Goal: Task Accomplishment & Management: Manage account settings

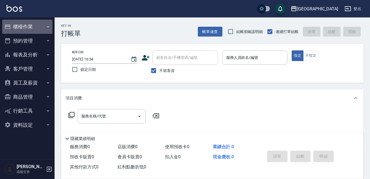
click at [36, 26] on button "櫃檯作業" at bounding box center [27, 27] width 50 height 14
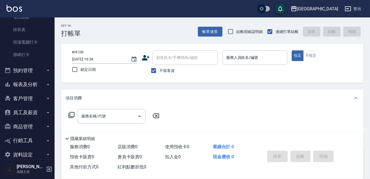
scroll to position [135, 0]
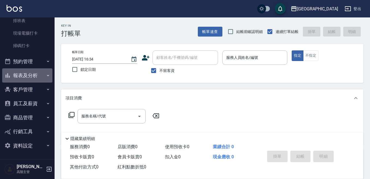
click at [33, 76] on button "報表及分析" at bounding box center [27, 76] width 50 height 14
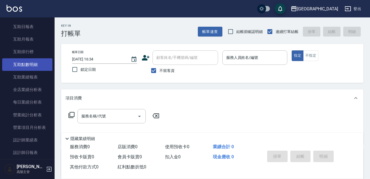
scroll to position [272, 0]
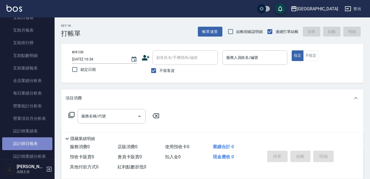
click at [39, 139] on link "設計師日報表" at bounding box center [27, 144] width 50 height 13
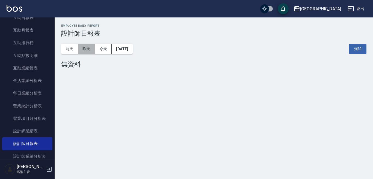
click at [81, 47] on button "昨天" at bounding box center [86, 49] width 17 height 10
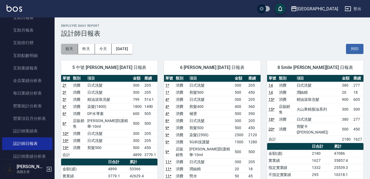
click at [73, 47] on button "前天" at bounding box center [69, 49] width 17 height 10
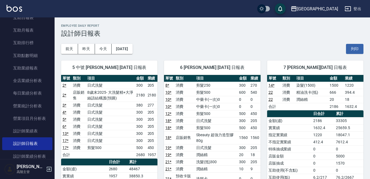
click at [125, 70] on span "5 中號 [PERSON_NAME] [DATE] 日報表" at bounding box center [109, 67] width 83 height 5
click at [129, 51] on button "[DATE]" at bounding box center [122, 49] width 21 height 10
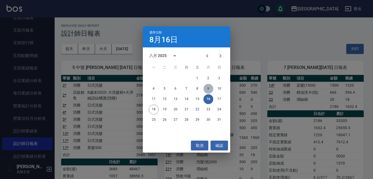
click at [208, 86] on button "9" at bounding box center [208, 89] width 10 height 10
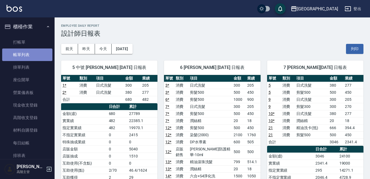
click at [31, 53] on link "帳單列表" at bounding box center [27, 55] width 50 height 13
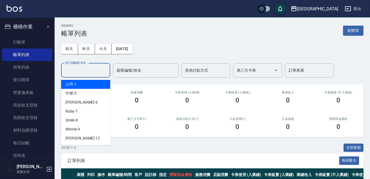
click at [86, 73] on input "設計師編號/姓名" at bounding box center [86, 71] width 44 height 10
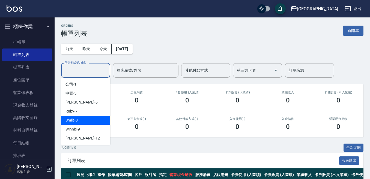
click at [93, 121] on div "Smile -8" at bounding box center [85, 120] width 49 height 9
type input "Smile-8"
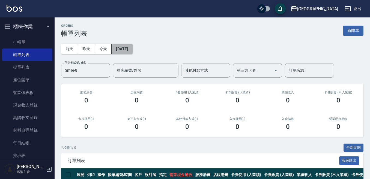
click at [122, 46] on button "[DATE]" at bounding box center [122, 49] width 21 height 10
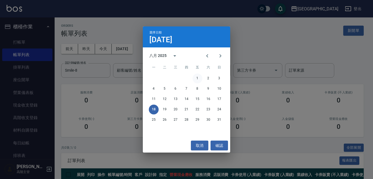
click at [200, 80] on button "1" at bounding box center [198, 79] width 10 height 10
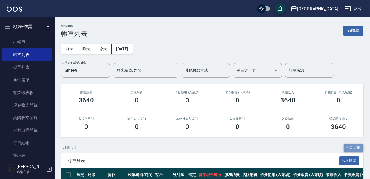
click at [352, 147] on button "全部展開" at bounding box center [354, 148] width 20 height 8
click at [131, 51] on button "[DATE]" at bounding box center [122, 49] width 21 height 10
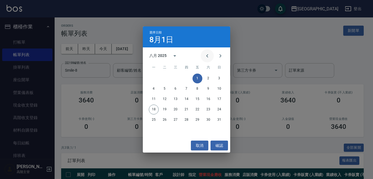
click at [206, 55] on icon "Previous month" at bounding box center [207, 56] width 7 height 7
click at [181, 122] on div "28 29 30 31" at bounding box center [186, 120] width 87 height 10
click at [186, 120] on button "31" at bounding box center [187, 120] width 10 height 10
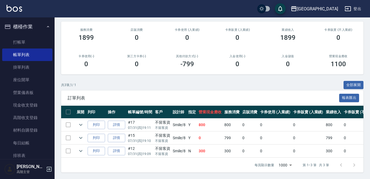
scroll to position [67, 0]
click at [356, 81] on button "全部展開" at bounding box center [354, 85] width 20 height 8
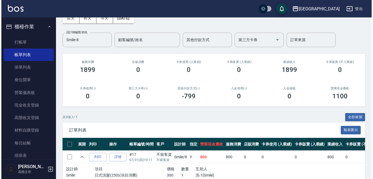
scroll to position [26, 0]
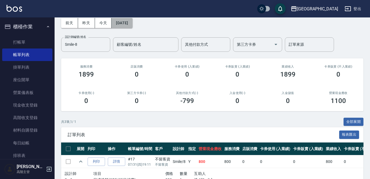
click at [131, 21] on button "[DATE]" at bounding box center [122, 23] width 21 height 10
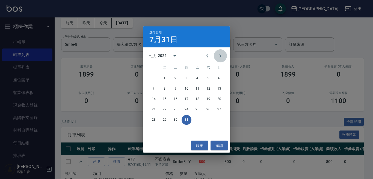
drag, startPoint x: 218, startPoint y: 57, endPoint x: 221, endPoint y: 56, distance: 2.8
click at [219, 55] on icon "Next month" at bounding box center [220, 56] width 7 height 7
click at [210, 78] on button "2" at bounding box center [208, 79] width 10 height 10
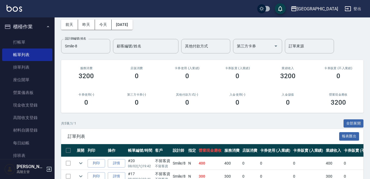
scroll to position [82, 0]
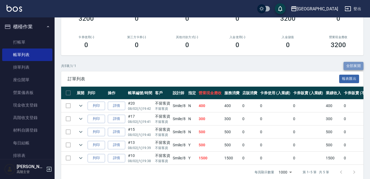
click at [348, 67] on button "全部展開" at bounding box center [354, 66] width 20 height 8
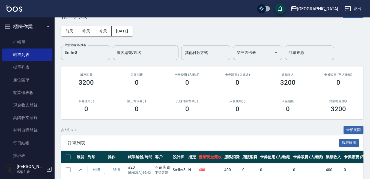
scroll to position [0, 0]
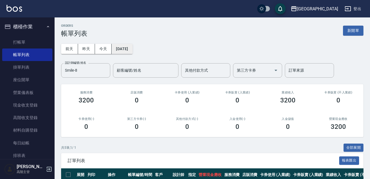
click at [132, 50] on button "[DATE]" at bounding box center [122, 49] width 21 height 10
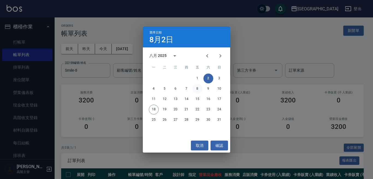
click at [193, 90] on div "4 5 6 7 8 9 10" at bounding box center [186, 89] width 87 height 10
click at [197, 90] on button "8" at bounding box center [198, 89] width 10 height 10
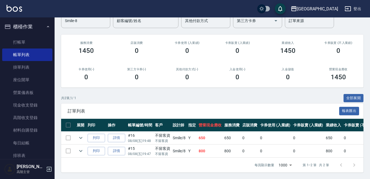
scroll to position [54, 0]
click at [351, 94] on button "全部展開" at bounding box center [354, 98] width 20 height 8
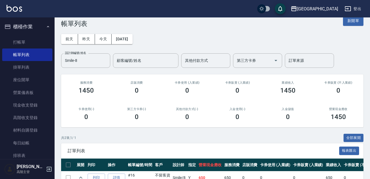
scroll to position [0, 0]
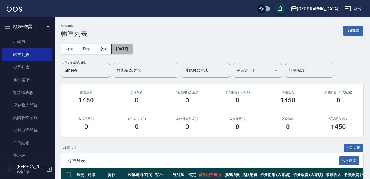
click at [132, 52] on button "[DATE]" at bounding box center [122, 49] width 21 height 10
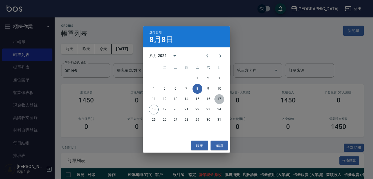
click at [220, 98] on button "17" at bounding box center [219, 100] width 10 height 10
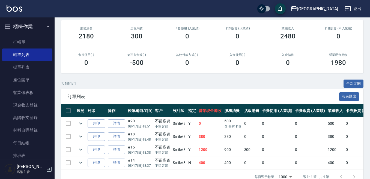
scroll to position [81, 0]
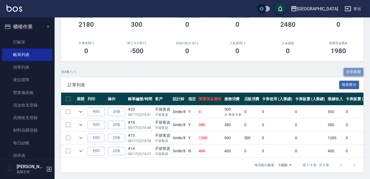
click at [356, 68] on button "全部展開" at bounding box center [354, 72] width 20 height 8
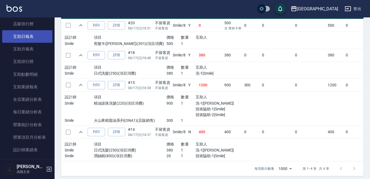
scroll to position [328, 0]
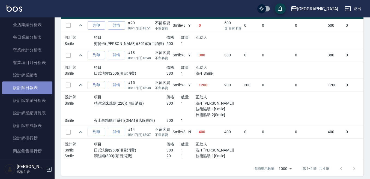
click at [39, 91] on link "設計師日報表" at bounding box center [27, 88] width 50 height 13
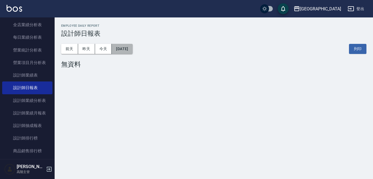
click at [132, 47] on button "[DATE]" at bounding box center [122, 49] width 21 height 10
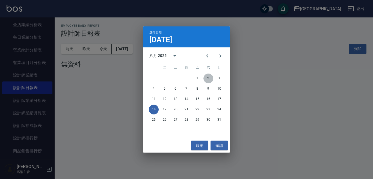
click at [208, 80] on button "2" at bounding box center [208, 79] width 10 height 10
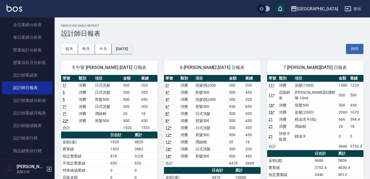
click at [131, 49] on button "[DATE]" at bounding box center [122, 49] width 21 height 10
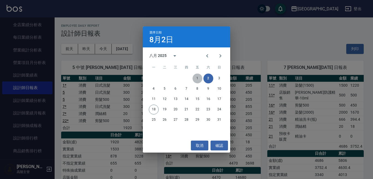
click at [197, 77] on button "1" at bounding box center [198, 79] width 10 height 10
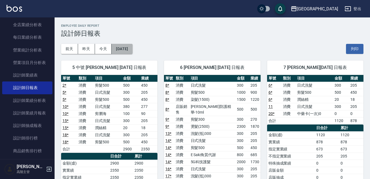
click at [132, 48] on button "[DATE]" at bounding box center [122, 49] width 21 height 10
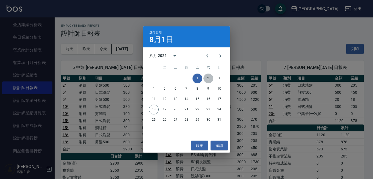
click at [211, 78] on button "2" at bounding box center [208, 79] width 10 height 10
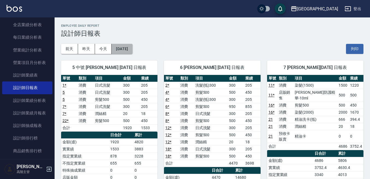
click at [132, 52] on button "[DATE]" at bounding box center [122, 49] width 21 height 10
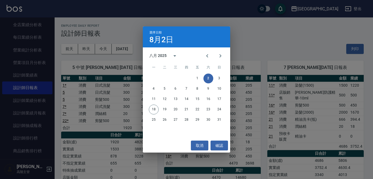
drag, startPoint x: 257, startPoint y: 52, endPoint x: 244, endPoint y: 47, distance: 13.3
click at [256, 51] on div "選擇日期 [DATE] 八月 2025 一 二 三 四 五 六 日 1 2 3 4 5 6 7 8 9 10 11 12 13 14 15 16 17 18 …" at bounding box center [186, 89] width 373 height 179
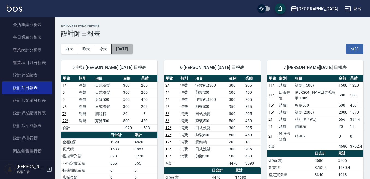
click at [132, 49] on button "[DATE]" at bounding box center [122, 49] width 21 height 10
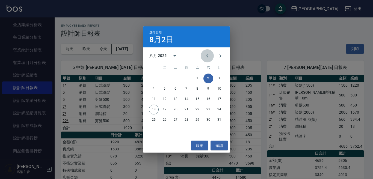
click at [206, 57] on icon "Previous month" at bounding box center [207, 56] width 7 height 7
click at [186, 117] on button "31" at bounding box center [187, 120] width 10 height 10
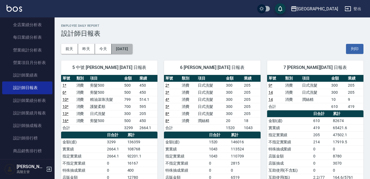
click at [129, 52] on button "[DATE]" at bounding box center [122, 49] width 21 height 10
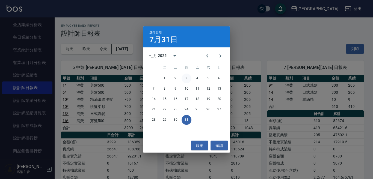
click at [188, 78] on button "3" at bounding box center [187, 79] width 10 height 10
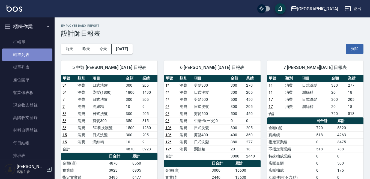
click at [33, 53] on link "帳單列表" at bounding box center [27, 55] width 50 height 13
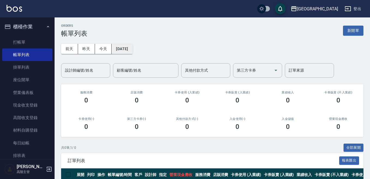
click at [132, 48] on button "[DATE]" at bounding box center [122, 49] width 21 height 10
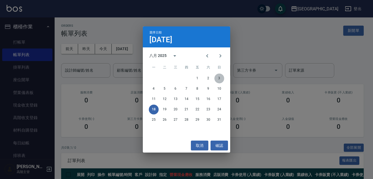
click at [218, 79] on button "3" at bounding box center [219, 79] width 10 height 10
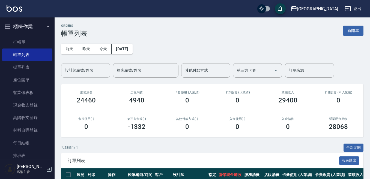
click at [99, 70] on input "設計師編號/姓名" at bounding box center [86, 71] width 44 height 10
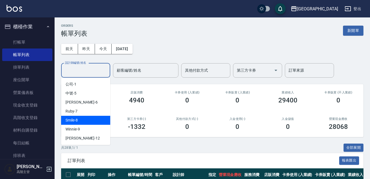
click at [93, 119] on div "Smile -8" at bounding box center [85, 120] width 49 height 9
type input "Smile-8"
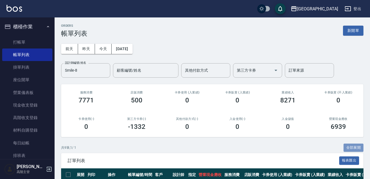
drag, startPoint x: 347, startPoint y: 146, endPoint x: 340, endPoint y: 141, distance: 8.0
click at [347, 145] on button "全部展開" at bounding box center [354, 148] width 20 height 8
click at [132, 45] on button "[DATE]" at bounding box center [122, 49] width 21 height 10
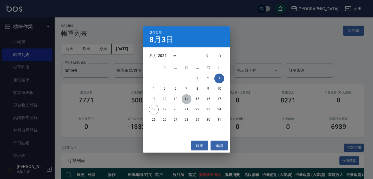
click at [187, 100] on button "14" at bounding box center [187, 100] width 10 height 10
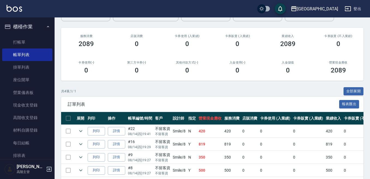
scroll to position [81, 0]
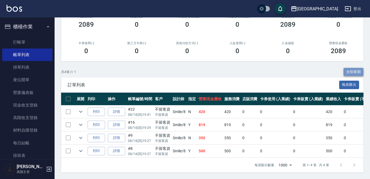
click at [350, 68] on button "全部展開" at bounding box center [354, 72] width 20 height 8
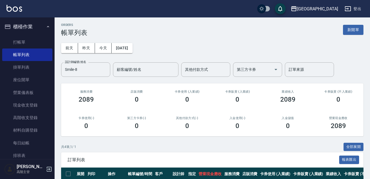
scroll to position [0, 0]
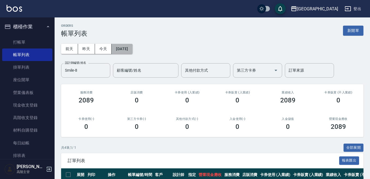
click at [132, 47] on button "[DATE]" at bounding box center [122, 49] width 21 height 10
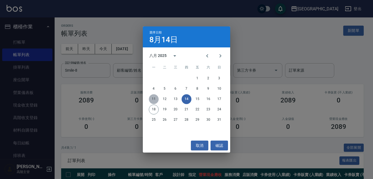
click at [153, 98] on button "11" at bounding box center [154, 100] width 10 height 10
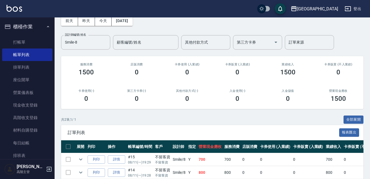
scroll to position [54, 0]
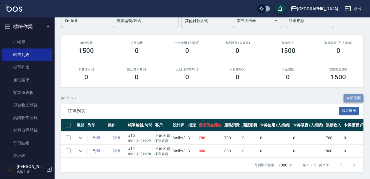
click at [350, 94] on button "全部展開" at bounding box center [354, 98] width 20 height 8
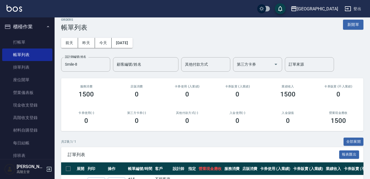
scroll to position [0, 0]
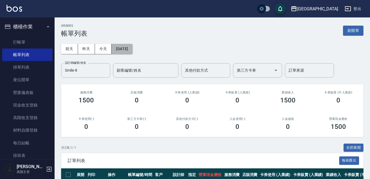
click at [115, 48] on button "[DATE]" at bounding box center [122, 49] width 21 height 10
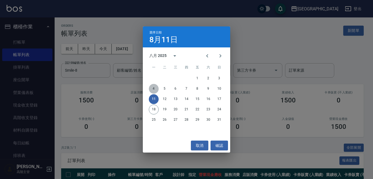
click at [151, 88] on button "4" at bounding box center [154, 89] width 10 height 10
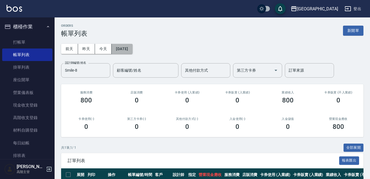
click at [132, 45] on button "[DATE]" at bounding box center [122, 49] width 21 height 10
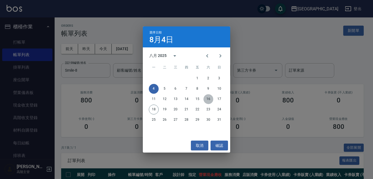
click at [208, 98] on button "16" at bounding box center [208, 100] width 10 height 10
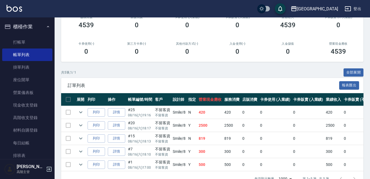
scroll to position [82, 0]
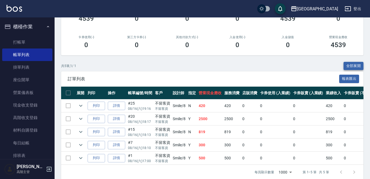
click at [357, 64] on button "全部展開" at bounding box center [354, 66] width 20 height 8
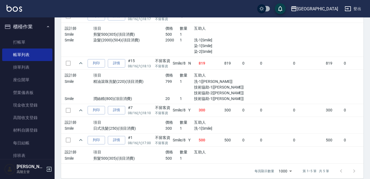
scroll to position [224, 0]
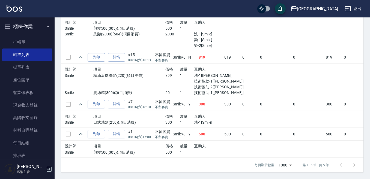
click at [29, 36] on ul "打帳單 帳單列表 掛單列表 座位開單 營業儀表板 現金收支登錄 高階收支登錄 材料自購登錄 每日結帳 排班表 現場電腦打卡 掃碼打卡" at bounding box center [27, 112] width 50 height 156
click at [32, 40] on link "打帳單" at bounding box center [27, 42] width 50 height 13
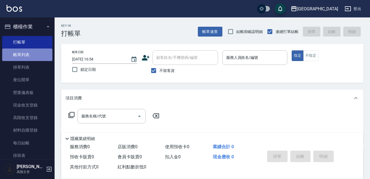
drag, startPoint x: 38, startPoint y: 52, endPoint x: 40, endPoint y: 55, distance: 3.3
click at [38, 52] on link "帳單列表" at bounding box center [27, 55] width 50 height 13
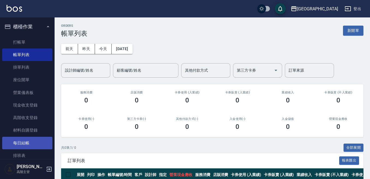
click at [28, 146] on link "每日結帳" at bounding box center [27, 143] width 50 height 13
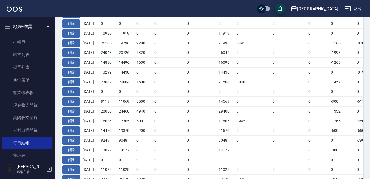
scroll to position [191, 0]
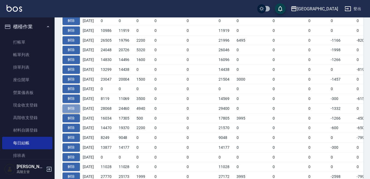
click at [75, 109] on button "解除" at bounding box center [71, 109] width 17 height 8
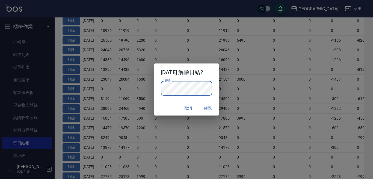
click at [209, 109] on button "確認" at bounding box center [207, 109] width 17 height 10
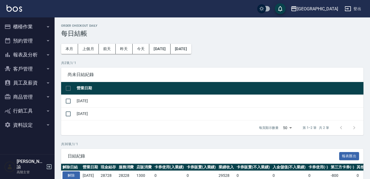
scroll to position [202, 0]
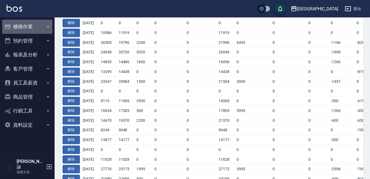
drag, startPoint x: 29, startPoint y: 25, endPoint x: 32, endPoint y: 27, distance: 4.2
click at [29, 25] on button "櫃檯作業" at bounding box center [27, 27] width 50 height 14
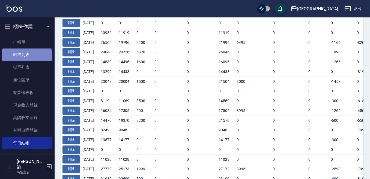
click at [26, 59] on link "帳單列表" at bounding box center [27, 55] width 50 height 13
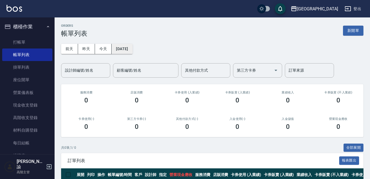
click at [125, 51] on button "[DATE]" at bounding box center [122, 49] width 21 height 10
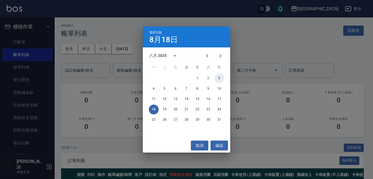
click at [219, 78] on button "3" at bounding box center [219, 79] width 10 height 10
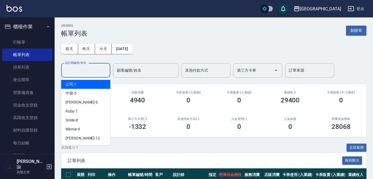
click at [93, 71] on input "設計師編號/姓名" at bounding box center [86, 71] width 44 height 10
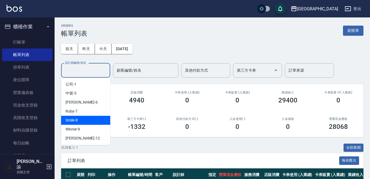
click at [72, 123] on span "Smile -8" at bounding box center [72, 121] width 12 height 6
type input "Smile-8"
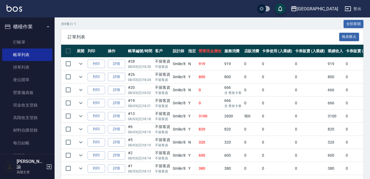
scroll to position [137, 0]
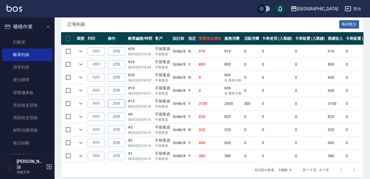
click at [115, 106] on link "詳情" at bounding box center [116, 104] width 17 height 8
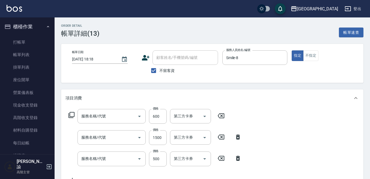
type input "2025/08/03 18:18"
checkbox input "true"
type input "Smile-8"
type input "DP水導素(603)"
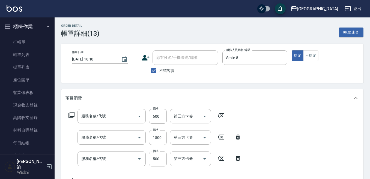
type input "染髮(1500)(502)"
type input "剪髮500(305)"
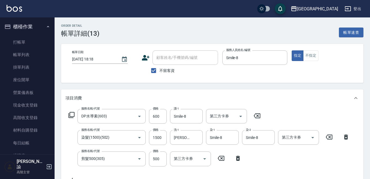
scroll to position [0, 0]
type input "[PERSON_NAME]防護精華-10ml"
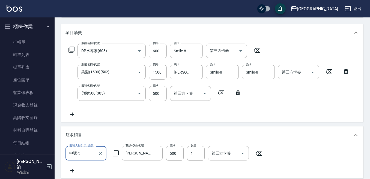
scroll to position [82, 0]
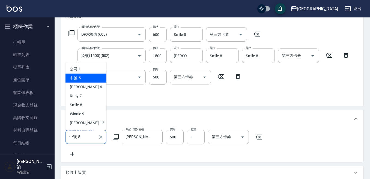
click at [88, 135] on input "中號-5" at bounding box center [82, 137] width 28 height 10
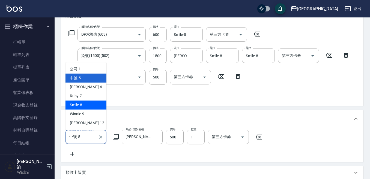
click at [85, 106] on div "Smile -8" at bounding box center [86, 105] width 41 height 9
type input "Smile-8"
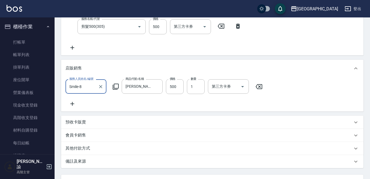
scroll to position [164, 0]
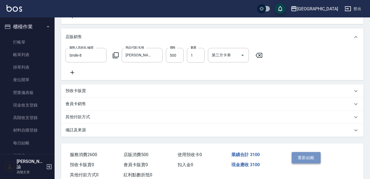
click at [297, 163] on button "重新結帳" at bounding box center [306, 157] width 29 height 11
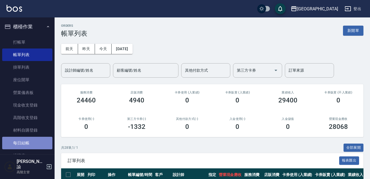
click at [29, 142] on link "每日結帳" at bounding box center [27, 143] width 50 height 13
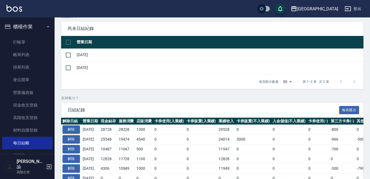
scroll to position [55, 0]
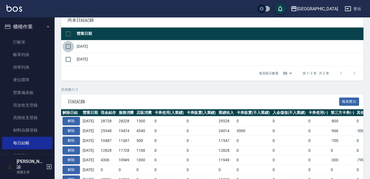
click at [65, 46] on input "checkbox" at bounding box center [68, 46] width 11 height 11
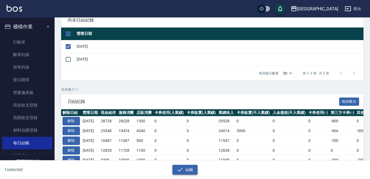
click at [192, 170] on button "結帳" at bounding box center [185, 170] width 25 height 10
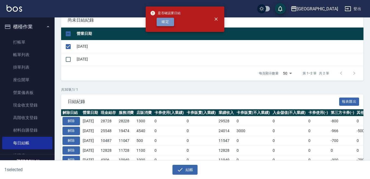
click at [172, 18] on button "確定" at bounding box center [165, 22] width 17 height 8
checkbox input "false"
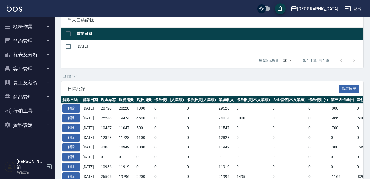
scroll to position [55, 0]
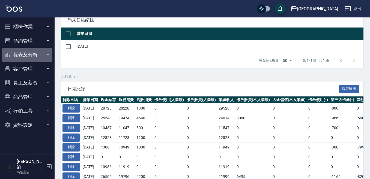
click at [32, 58] on button "報表及分析" at bounding box center [27, 55] width 50 height 14
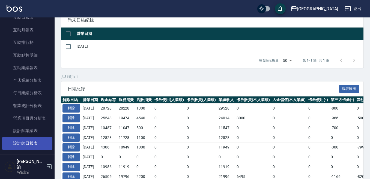
scroll to position [137, 0]
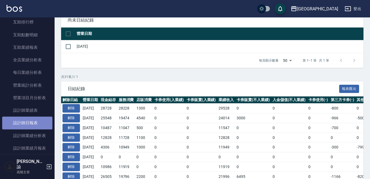
click at [30, 126] on link "設計師日報表" at bounding box center [27, 123] width 50 height 13
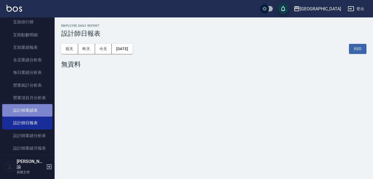
click at [37, 112] on link "設計師業績表" at bounding box center [27, 110] width 50 height 13
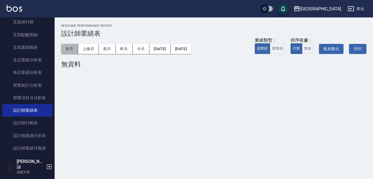
click at [74, 50] on button "本月" at bounding box center [69, 49] width 17 height 10
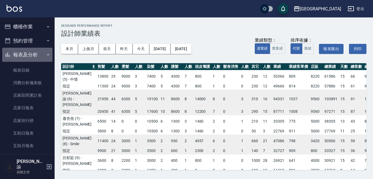
click at [39, 55] on button "報表及分析" at bounding box center [27, 55] width 50 height 14
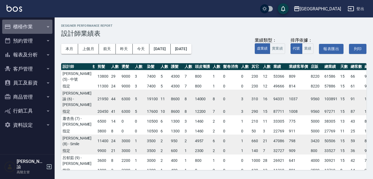
click at [16, 25] on button "櫃檯作業" at bounding box center [27, 27] width 50 height 14
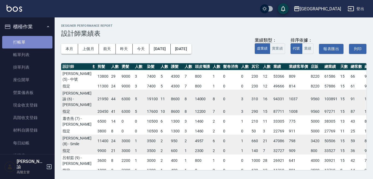
click at [28, 42] on link "打帳單" at bounding box center [27, 42] width 50 height 13
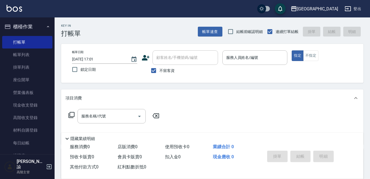
drag, startPoint x: 334, startPoint y: 66, endPoint x: 336, endPoint y: 63, distance: 3.1
click at [335, 64] on div "帳單日期 2025/08/18 17:01 鎖定日期 顧客姓名/手機號碼/編號 顧客姓名/手機號碼/編號 不留客資 服務人員姓名/編號 服務人員姓名/編號 指…" at bounding box center [213, 64] width 290 height 26
